Goal: Task Accomplishment & Management: Complete application form

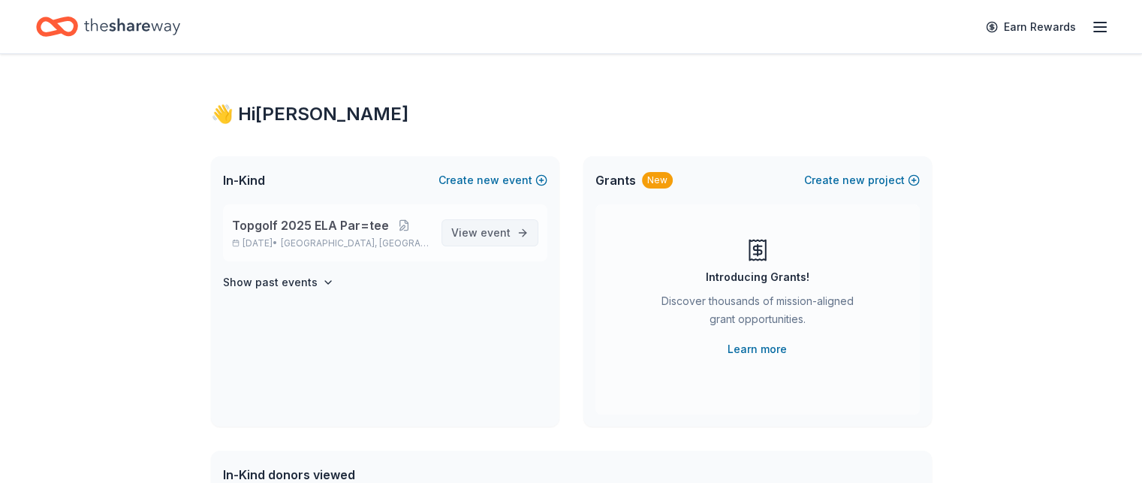
click at [478, 231] on span "View event" at bounding box center [480, 233] width 59 height 18
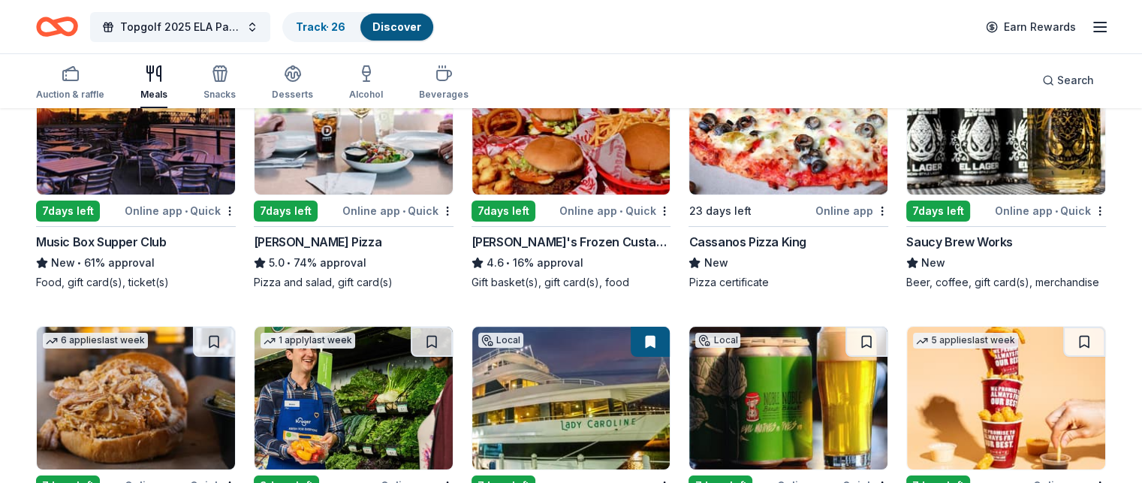
scroll to position [150, 0]
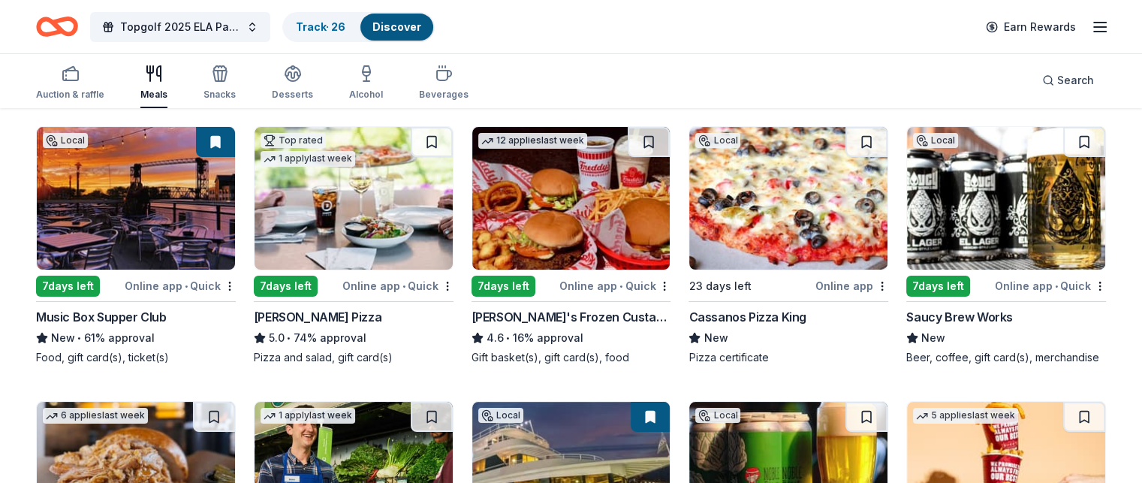
click at [967, 310] on div "Saucy Brew Works" at bounding box center [960, 317] width 107 height 18
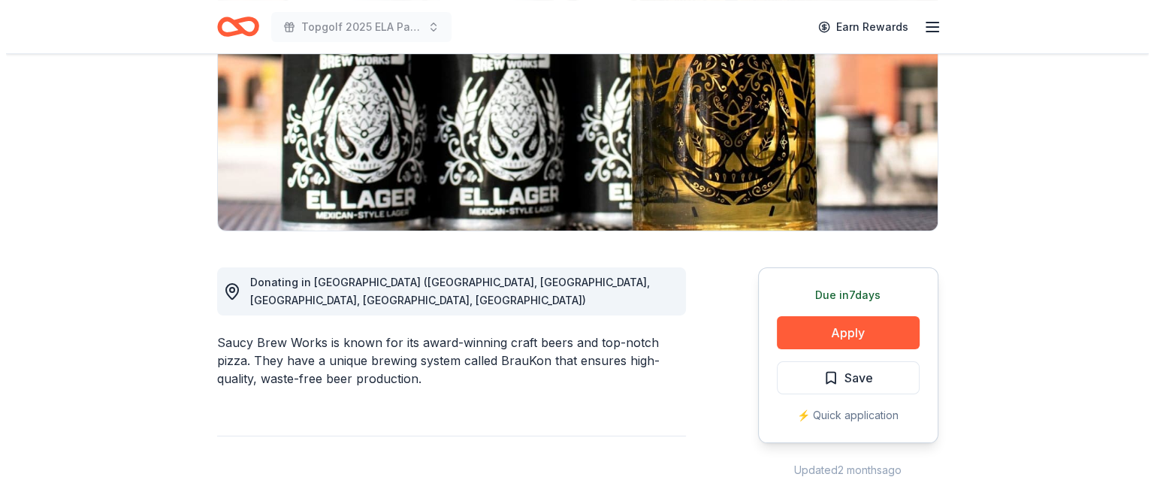
scroll to position [376, 0]
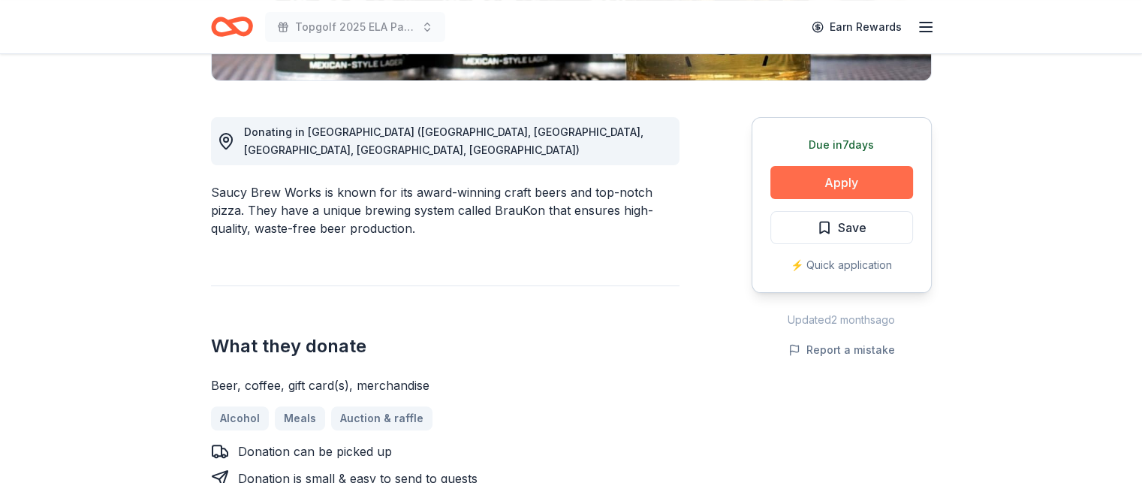
click at [837, 188] on button "Apply" at bounding box center [842, 182] width 143 height 33
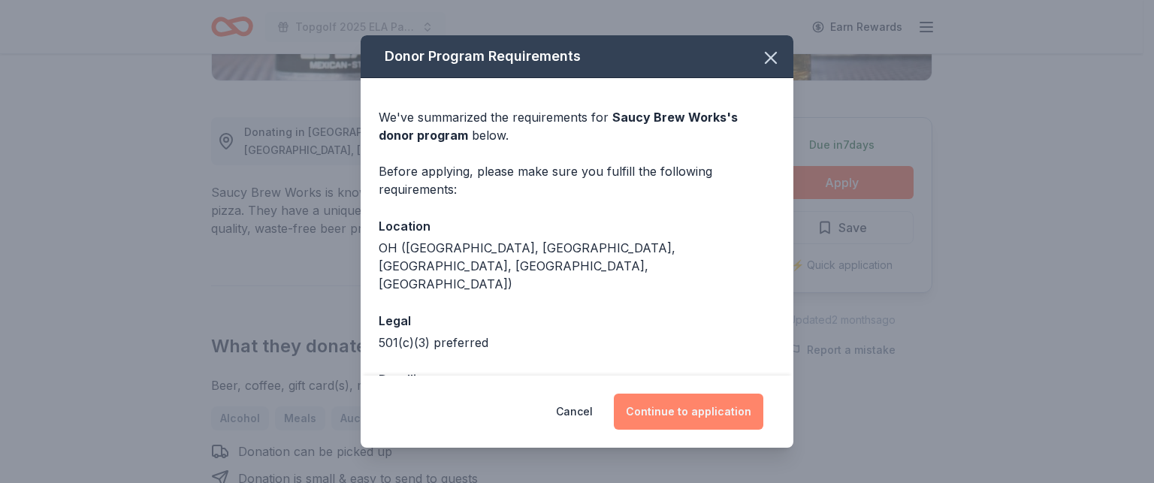
click at [667, 408] on button "Continue to application" at bounding box center [688, 412] width 149 height 36
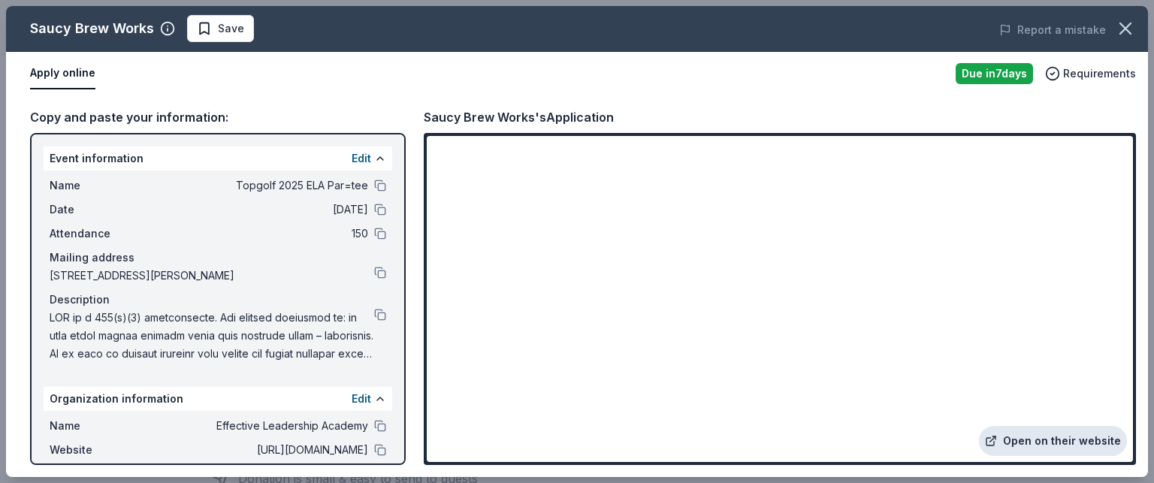
click at [1069, 443] on link "Open on their website" at bounding box center [1053, 441] width 148 height 30
